Goal: Find contact information: Find contact information

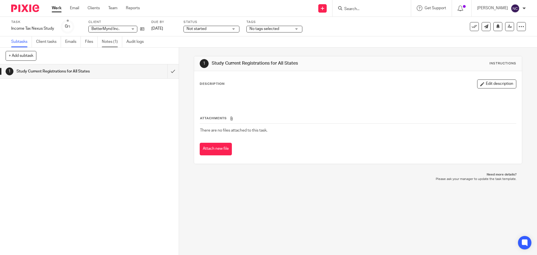
click at [105, 41] on link "Notes (1)" at bounding box center [112, 41] width 20 height 11
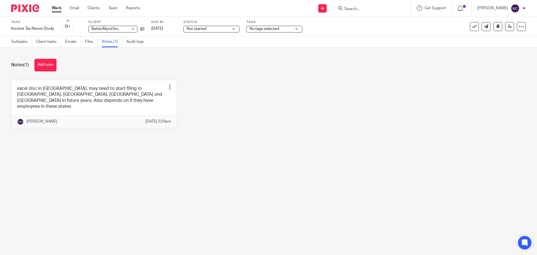
click at [177, 180] on main "Task Income Tax Nexus Study Save Income Tax Nexus Study 0 /1 Client BetterMynd …" at bounding box center [268, 127] width 537 height 255
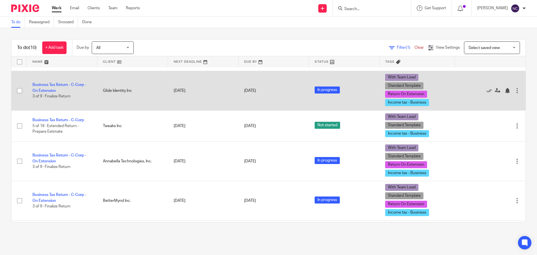
scroll to position [84, 0]
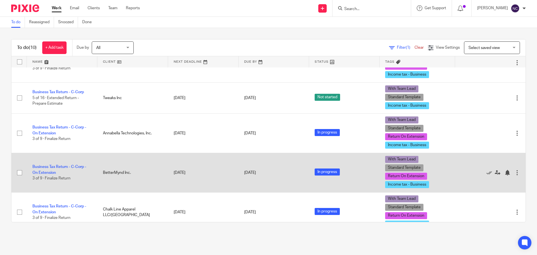
click at [60, 164] on td "Business Tax Return - C-Corp - On Extension 3 of 9 · Finalize Return" at bounding box center [62, 172] width 70 height 39
click at [57, 165] on link "Business Tax Return - C-Corp - On Extension" at bounding box center [59, 170] width 54 height 10
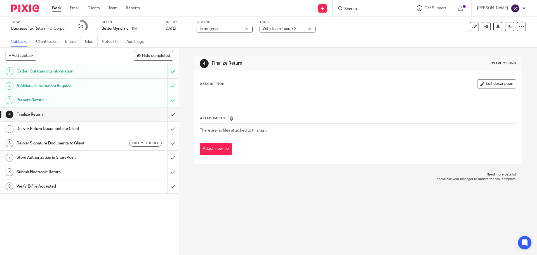
click at [310, 218] on div "4 Finalize Return Instructions Description Edit description Attachments There a…" at bounding box center [358, 151] width 358 height 207
click at [133, 27] on icon at bounding box center [134, 28] width 4 height 4
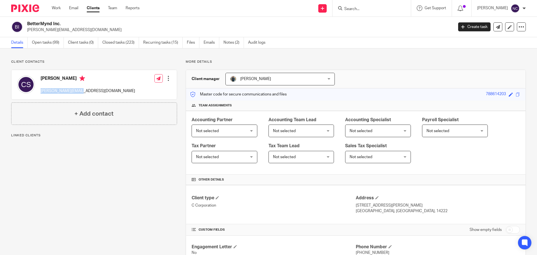
drag, startPoint x: 84, startPoint y: 91, endPoint x: 39, endPoint y: 89, distance: 45.3
click at [39, 89] on div "[PERSON_NAME] [EMAIL_ADDRESS][DOMAIN_NAME] Edit contact Create client from cont…" at bounding box center [93, 84] width 165 height 29
copy p "[PERSON_NAME][EMAIL_ADDRESS][DOMAIN_NAME]"
